Goal: Task Accomplishment & Management: Complete application form

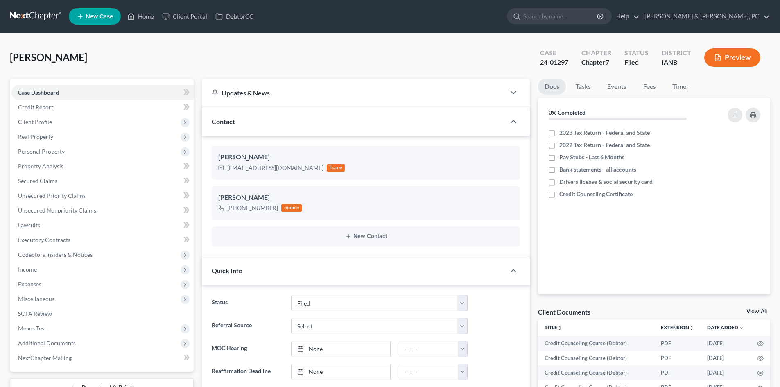
select select "2"
click at [98, 22] on link "New Case" at bounding box center [95, 16] width 52 height 16
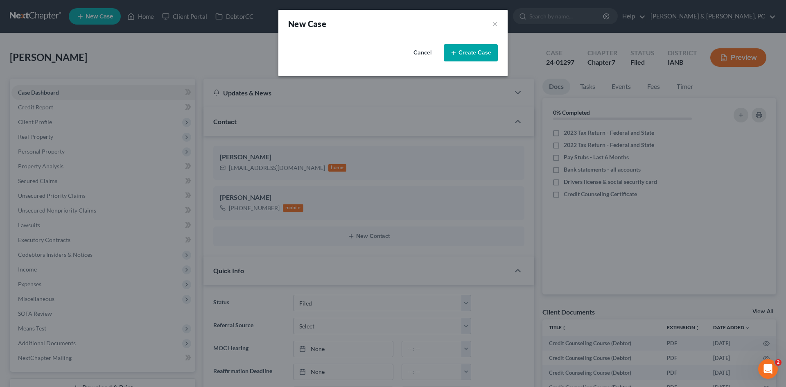
select select "29"
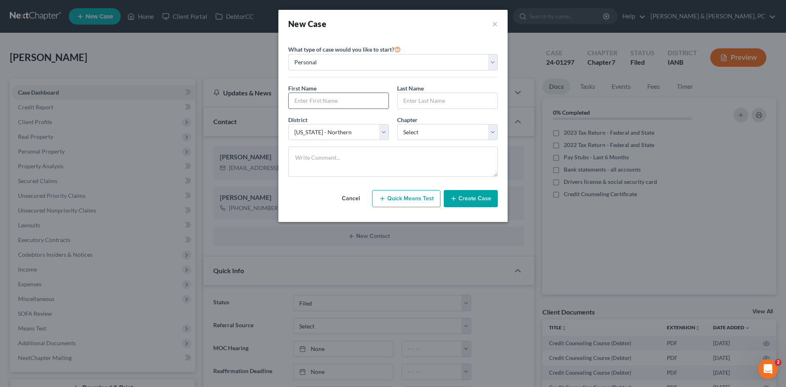
click at [360, 102] on input "text" at bounding box center [339, 101] width 100 height 16
type input "Ramses"
type input "[PERSON_NAME]"
click at [457, 128] on select "Select 7 11 12 13" at bounding box center [447, 132] width 101 height 16
select select "0"
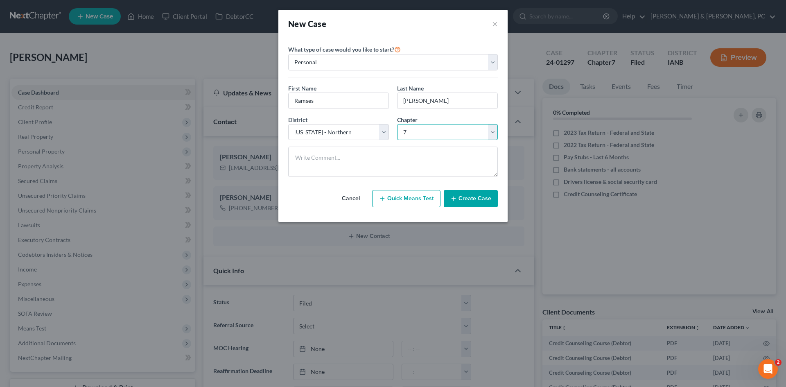
click at [397, 124] on select "Select 7 11 12 13" at bounding box center [447, 132] width 101 height 16
click at [468, 196] on button "Create Case" at bounding box center [471, 198] width 54 height 17
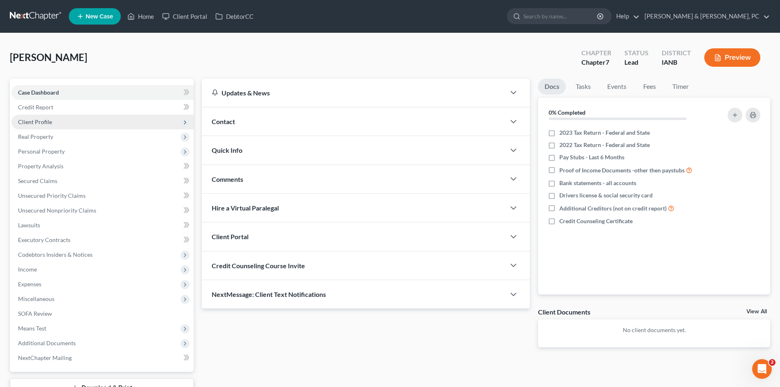
click at [117, 120] on span "Client Profile" at bounding box center [102, 122] width 182 height 15
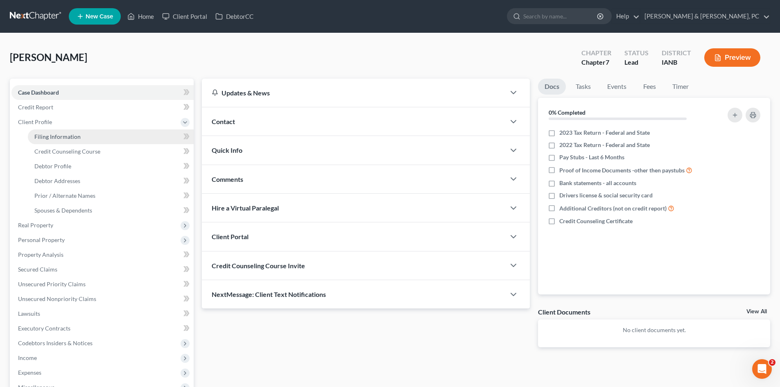
click at [113, 140] on link "Filing Information" at bounding box center [111, 136] width 166 height 15
select select "1"
select select "0"
select select "29"
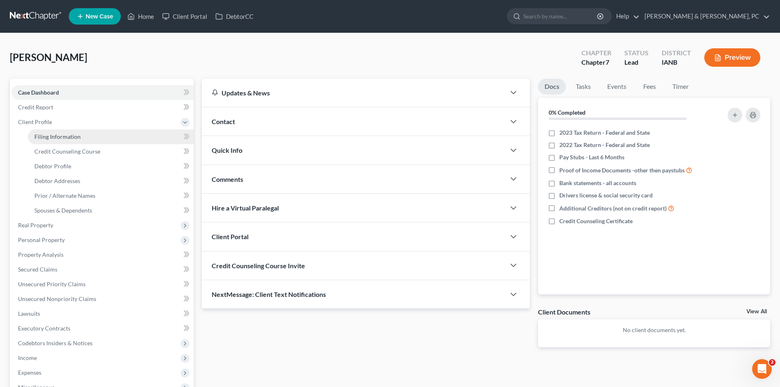
select select "16"
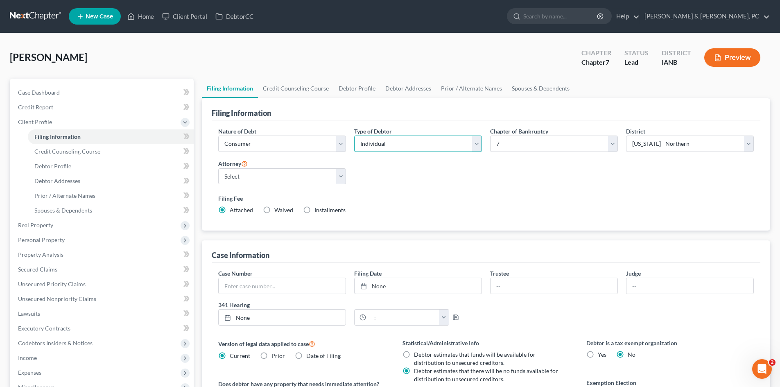
click at [393, 147] on select "Select Individual Joint" at bounding box center [418, 144] width 128 height 16
select select "1"
click at [354, 136] on select "Select Individual Joint" at bounding box center [418, 144] width 128 height 16
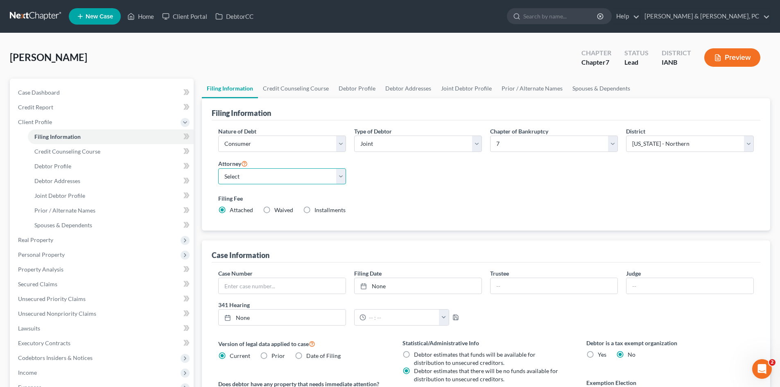
click at [311, 180] on select "Select [PERSON_NAME] - IASB [PERSON_NAME] - ILNB" at bounding box center [282, 176] width 128 height 16
select select "0"
click at [218, 168] on select "Select [PERSON_NAME] - IASB [PERSON_NAME] - ILNB" at bounding box center [282, 176] width 128 height 16
click at [83, 154] on span "Credit Counseling Course" at bounding box center [67, 151] width 66 height 7
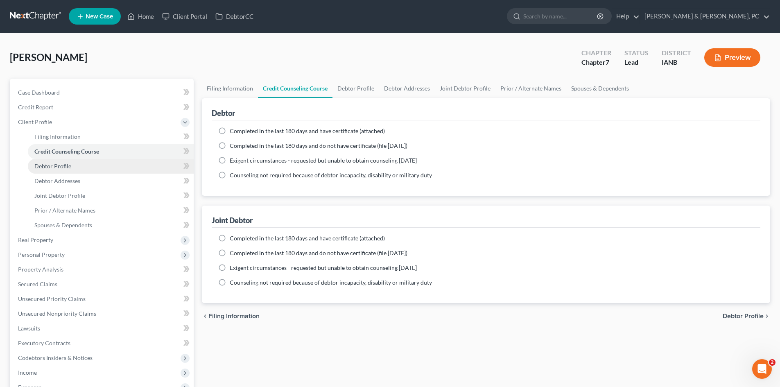
click at [96, 169] on link "Debtor Profile" at bounding box center [111, 166] width 166 height 15
select select "1"
select select "0"
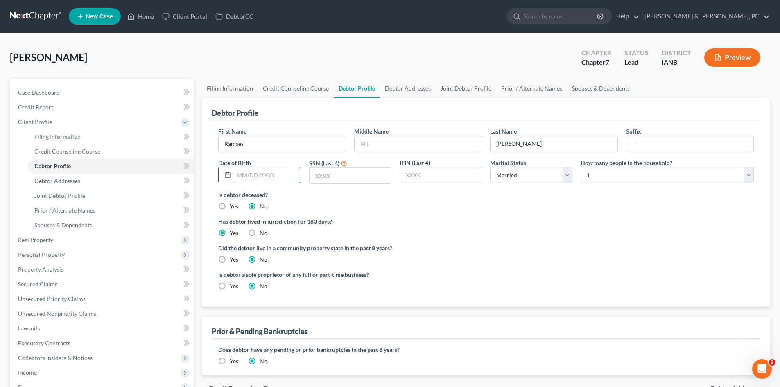
click at [247, 171] on input "text" at bounding box center [267, 176] width 66 height 16
paste input "[DATE]"
type input "[DATE]"
drag, startPoint x: 329, startPoint y: 175, endPoint x: 332, endPoint y: 171, distance: 5.0
click at [329, 175] on input "text" at bounding box center [351, 176] width 82 height 16
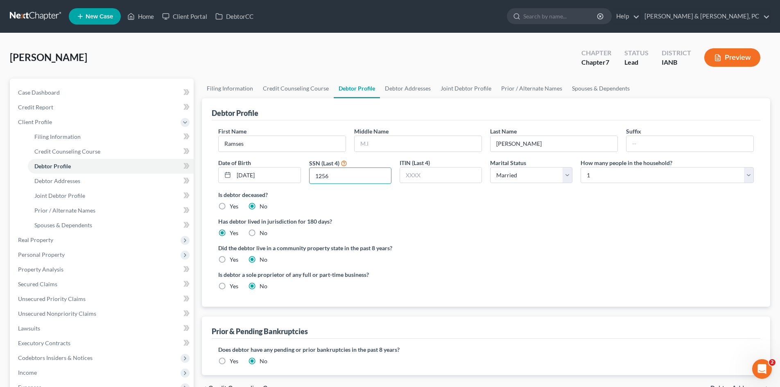
type input "1256"
click at [478, 261] on div "Did the debtor live in a community property state in the past 8 years? Yes No" at bounding box center [486, 254] width 536 height 20
click at [102, 183] on link "Debtor Addresses" at bounding box center [111, 181] width 166 height 15
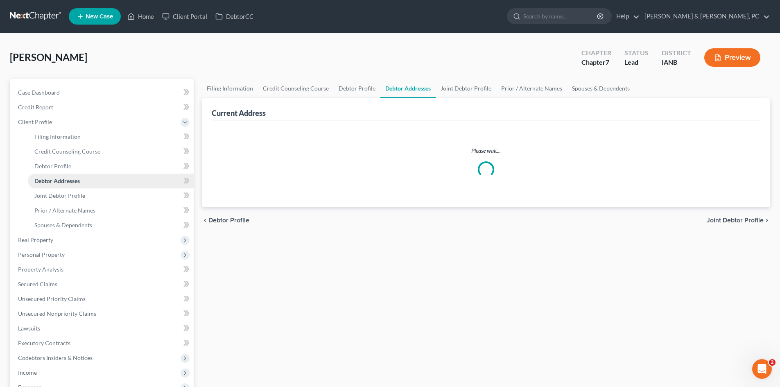
select select "0"
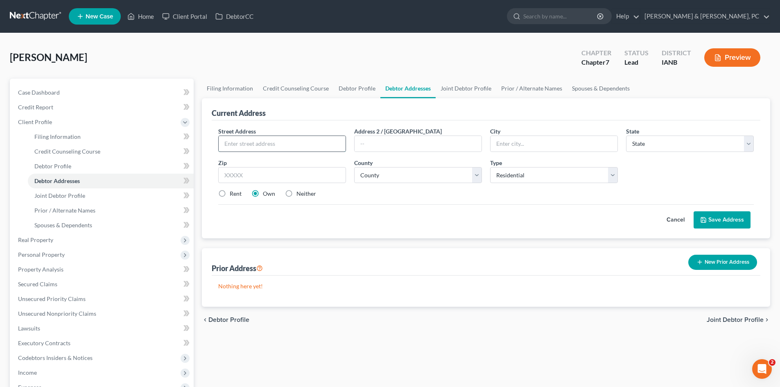
click at [277, 141] on input "text" at bounding box center [282, 144] width 127 height 16
paste input "[STREET_ADDRESS]"
type input "[STREET_ADDRESS]"
click at [536, 147] on input "text" at bounding box center [554, 144] width 127 height 16
type input "[GEOGRAPHIC_DATA]"
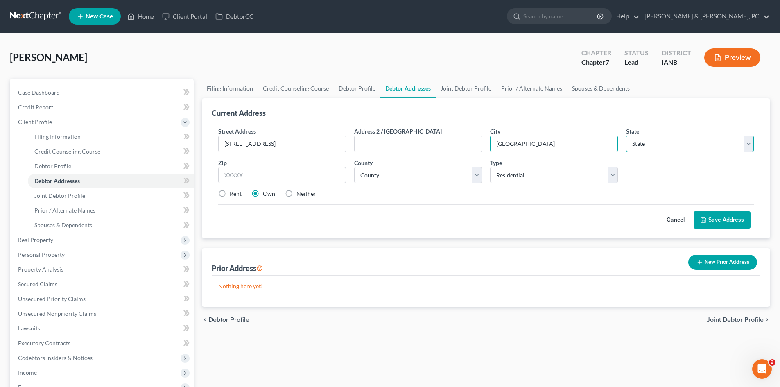
click at [672, 144] on select "State [US_STATE] AK AR AZ CA CO CT DE DC [GEOGRAPHIC_DATA] [GEOGRAPHIC_DATA] GU…" at bounding box center [690, 144] width 128 height 16
select select "16"
click at [626, 136] on select "State [US_STATE] AK AR AZ CA CO CT DE DC [GEOGRAPHIC_DATA] [GEOGRAPHIC_DATA] GU…" at bounding box center [690, 144] width 128 height 16
click at [283, 173] on input "text" at bounding box center [282, 175] width 128 height 16
type input "52722"
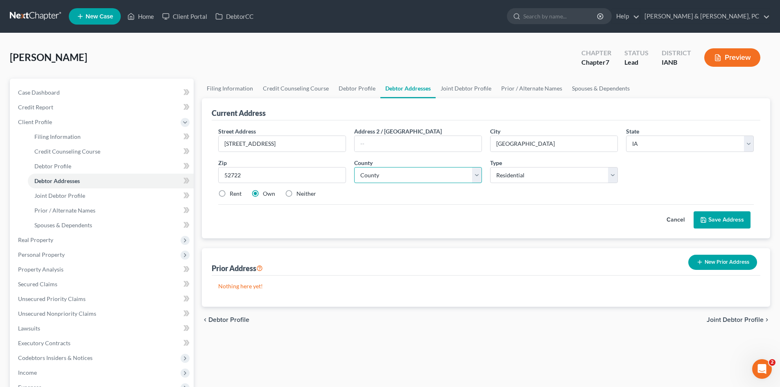
click at [414, 177] on select "County [GEOGRAPHIC_DATA] [GEOGRAPHIC_DATA] [GEOGRAPHIC_DATA] [GEOGRAPHIC_DATA] …" at bounding box center [418, 175] width 128 height 16
select select "81"
click at [354, 167] on select "County [GEOGRAPHIC_DATA] [GEOGRAPHIC_DATA] [GEOGRAPHIC_DATA] [GEOGRAPHIC_DATA] …" at bounding box center [418, 175] width 128 height 16
click at [719, 220] on button "Save Address" at bounding box center [722, 219] width 57 height 17
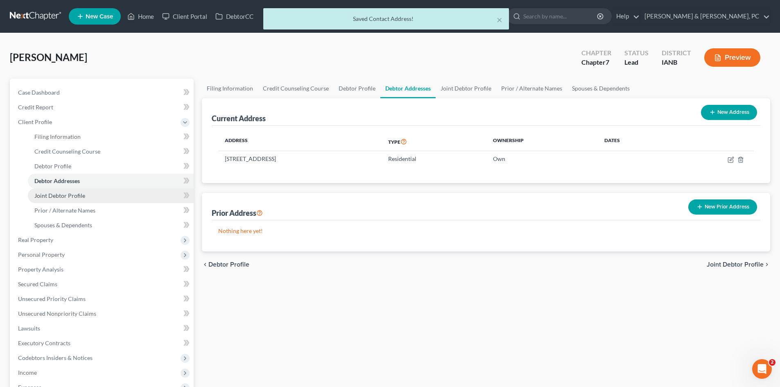
click at [134, 194] on link "Joint Debtor Profile" at bounding box center [111, 195] width 166 height 15
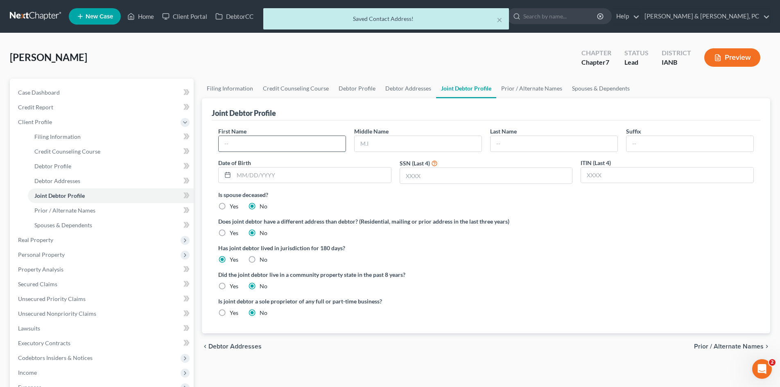
click at [279, 138] on input "text" at bounding box center [282, 144] width 127 height 16
type input "[PERSON_NAME]"
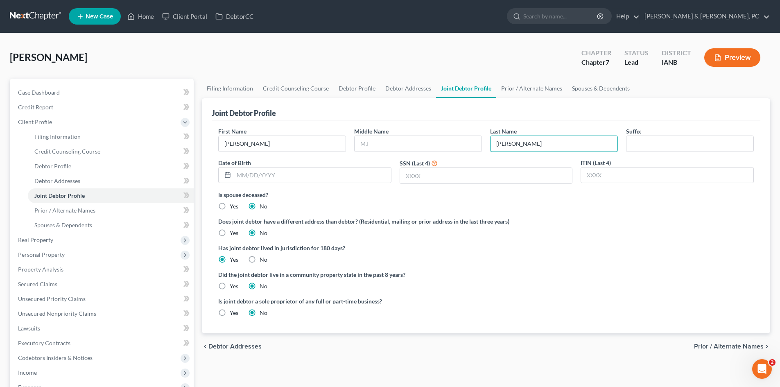
type input "[PERSON_NAME]"
drag, startPoint x: 262, startPoint y: 177, endPoint x: 344, endPoint y: 181, distance: 81.6
click at [262, 177] on input "text" at bounding box center [312, 176] width 157 height 16
paste input "[DATE]"
type input "[DATE]"
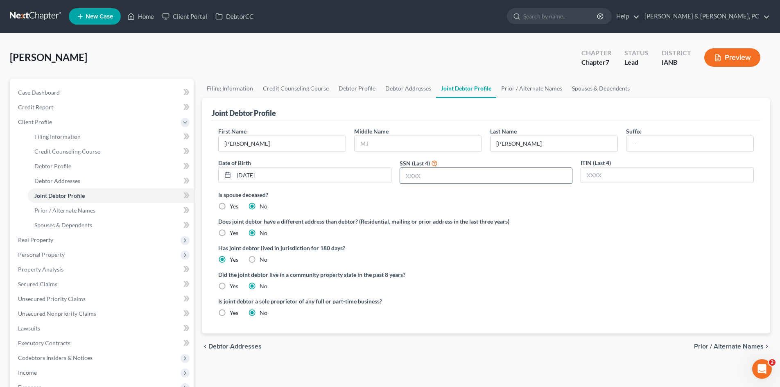
click at [484, 178] on input "text" at bounding box center [486, 176] width 172 height 16
type input "8139"
click at [72, 109] on link "Credit Report" at bounding box center [102, 107] width 182 height 15
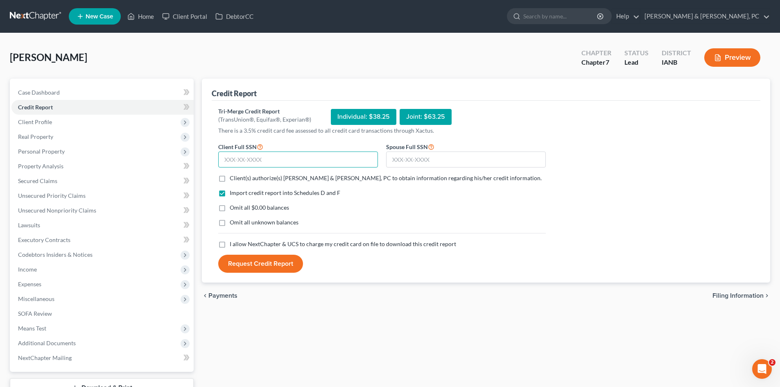
click at [274, 167] on input "text" at bounding box center [298, 160] width 160 height 16
paste input "625-07-1256"
type input "625-07-1256"
click at [478, 158] on input "text" at bounding box center [466, 160] width 160 height 16
paste input "626-41-8139"
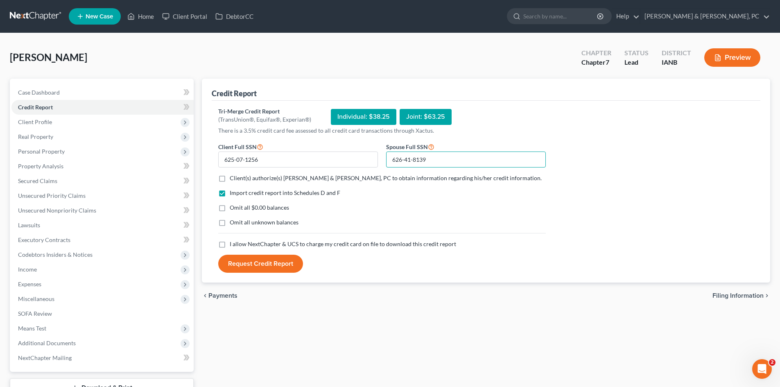
type input "626-41-8139"
click at [272, 181] on span "Client(s) authorize(s) [PERSON_NAME] & [PERSON_NAME], PC to obtain information …" at bounding box center [386, 177] width 312 height 7
click at [238, 179] on input "Client(s) authorize(s) [PERSON_NAME] & [PERSON_NAME], PC to obtain information …" at bounding box center [235, 176] width 5 height 5
checkbox input "true"
click at [257, 208] on span "Omit all $0.00 balances" at bounding box center [259, 207] width 59 height 7
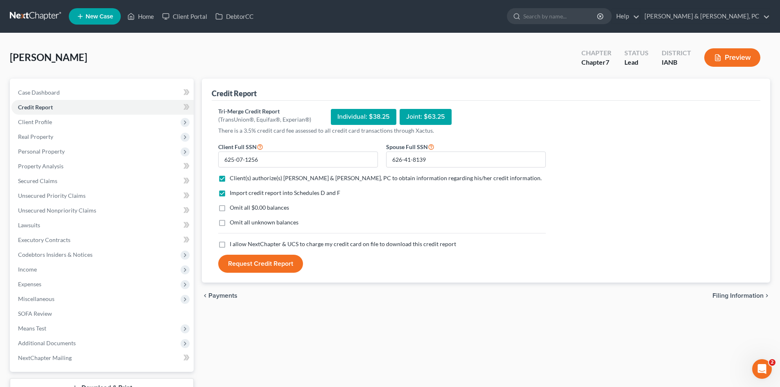
click at [238, 208] on input "Omit all $0.00 balances" at bounding box center [235, 206] width 5 height 5
checkbox input "true"
click at [254, 229] on div "Import credit report into Schedules D and F Omit all $0.00 balances Omit all un…" at bounding box center [382, 214] width 336 height 51
click at [249, 223] on span "Omit all unknown balances" at bounding box center [264, 222] width 69 height 7
click at [245, 243] on span "I allow NextChapter & UCS to charge my credit card on file to download this cre…" at bounding box center [343, 243] width 227 height 7
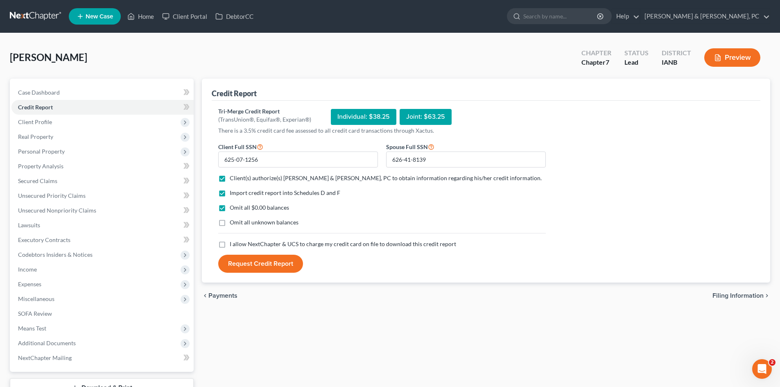
click at [238, 243] on input "I allow NextChapter & UCS to charge my credit card on file to download this cre…" at bounding box center [235, 242] width 5 height 5
checkbox input "true"
click at [233, 223] on span "Omit all unknown balances" at bounding box center [264, 222] width 69 height 7
click at [233, 223] on input "Omit all unknown balances" at bounding box center [235, 220] width 5 height 5
checkbox input "true"
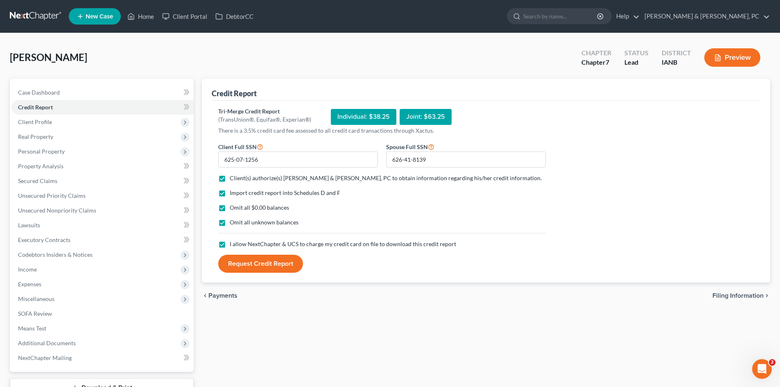
click at [247, 267] on button "Request Credit Report" at bounding box center [260, 264] width 85 height 18
